Goal: Information Seeking & Learning: Learn about a topic

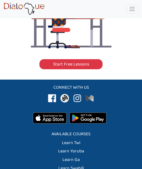
scroll to position [1199, 0]
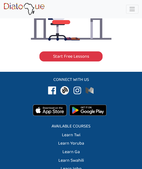
click at [71, 131] on link "Learn Twi" at bounding box center [71, 135] width 18 height 8
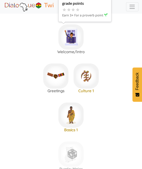
click at [74, 44] on img at bounding box center [70, 36] width 25 height 25
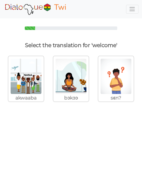
click at [30, 90] on img at bounding box center [26, 76] width 32 height 36
click at [44, 76] on input "akwaaba" at bounding box center [46, 75] width 4 height 4
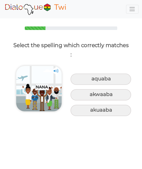
click at [102, 85] on div "akwaaba" at bounding box center [100, 79] width 61 height 11
click at [94, 80] on input "akwaaba" at bounding box center [92, 78] width 3 height 3
radio input "true"
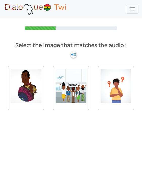
click at [42, 91] on img at bounding box center [26, 86] width 32 height 36
click at [47, 86] on input "radio" at bounding box center [46, 84] width 4 height 4
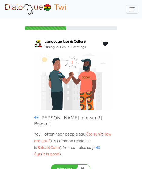
scroll to position [5, 0]
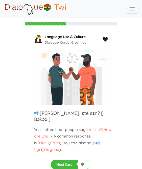
click at [38, 112] on icon at bounding box center [36, 113] width 4 height 4
click at [41, 147] on span "Ɛyɛ" at bounding box center [37, 149] width 7 height 5
click at [40, 141] on span "Bɔkɔɔ" at bounding box center [42, 143] width 11 height 5
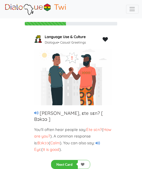
scroll to position [0, 0]
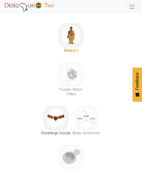
scroll to position [80, 0]
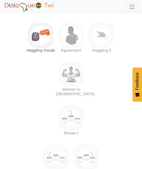
scroll to position [1023, 0]
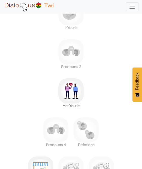
scroll to position [0, 0]
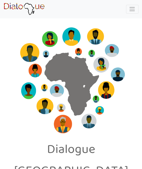
click at [132, 9] on span "Toggle navigation" at bounding box center [132, 9] width 7 height 7
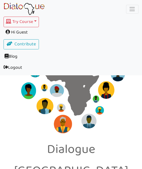
click at [38, 21] on button "Try Course Toggle Dropdown" at bounding box center [21, 22] width 35 height 11
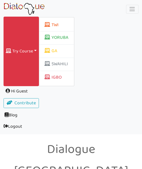
click at [20, 92] on span "Hi Guest" at bounding box center [71, 91] width 135 height 10
